Goal: Information Seeking & Learning: Learn about a topic

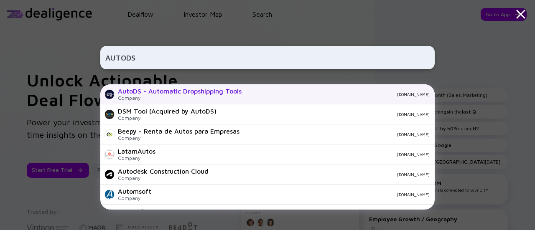
type input "AUTODS"
click at [241, 98] on div "AutoDS - Automatic Dropshipping Tools Company [DOMAIN_NAME]" at bounding box center [267, 94] width 334 height 20
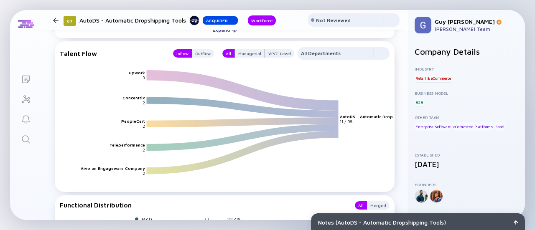
scroll to position [654, 0]
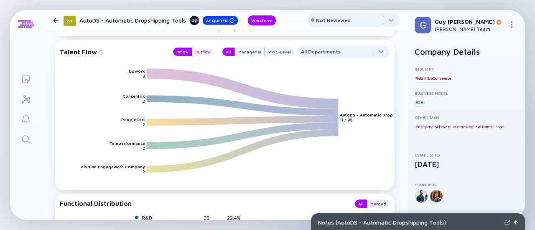
click at [200, 56] on div "Outflow" at bounding box center [203, 52] width 22 height 8
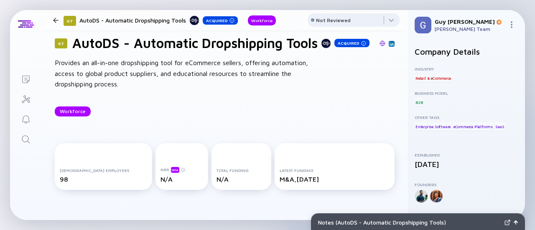
scroll to position [7, 0]
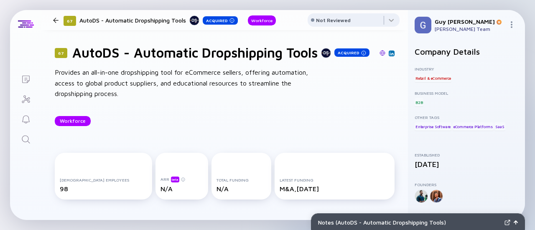
click at [239, 99] on div "Provides an all-in-one dropshipping tool for eCommerce sellers, offering automa…" at bounding box center [188, 83] width 267 height 32
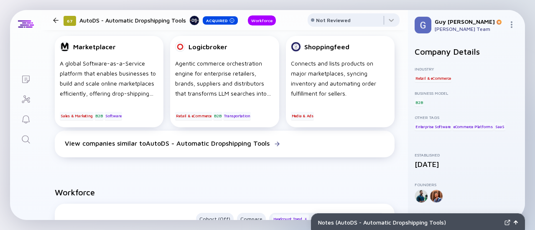
scroll to position [204, 0]
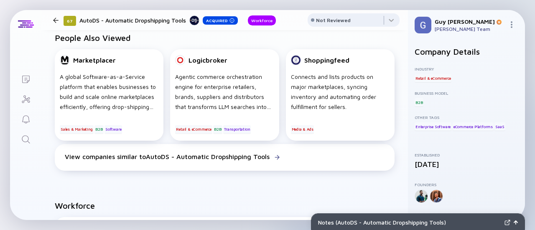
click at [182, 43] on h2 "People Also Viewed" at bounding box center [225, 38] width 340 height 10
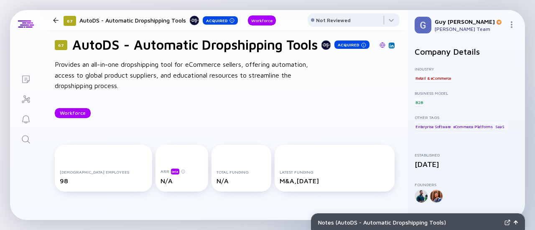
scroll to position [0, 0]
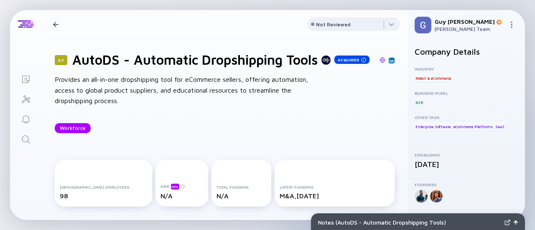
click at [54, 24] on div at bounding box center [55, 24] width 5 height 5
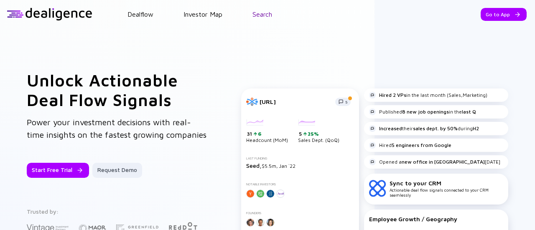
click at [264, 18] on link "Search" at bounding box center [262, 14] width 20 height 8
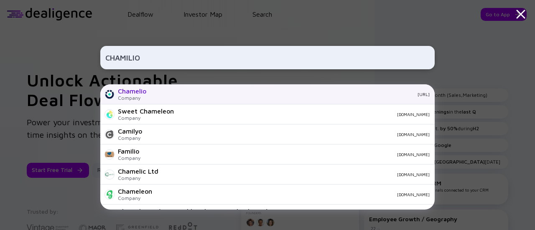
type input "CHAMILIO"
click at [179, 94] on div "[URL]" at bounding box center [291, 94] width 277 height 5
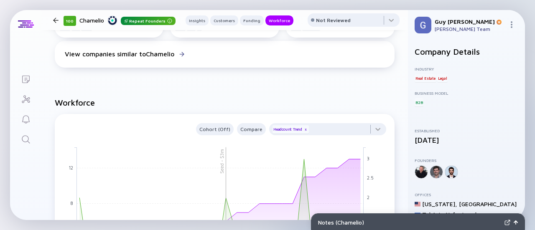
scroll to position [737, 0]
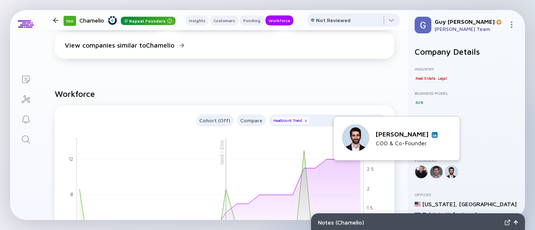
click at [432, 137] on img at bounding box center [434, 135] width 4 height 4
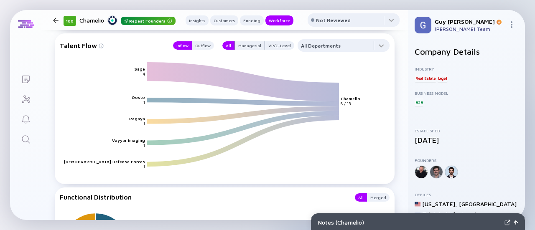
scroll to position [1083, 0]
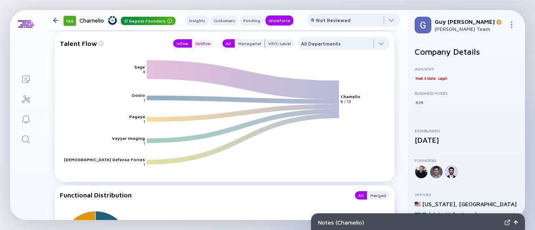
click at [201, 45] on div "Outflow" at bounding box center [203, 43] width 22 height 8
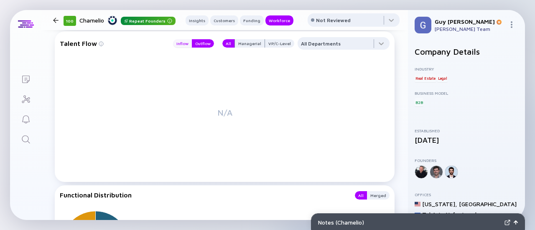
click at [183, 45] on div "Inflow" at bounding box center [182, 43] width 19 height 8
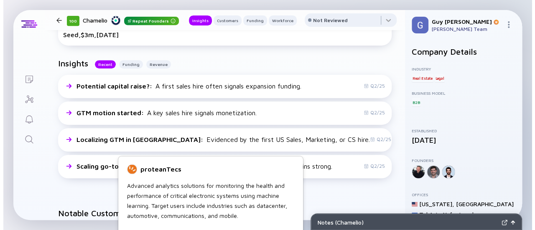
scroll to position [185, 0]
